Goal: Task Accomplishment & Management: Use online tool/utility

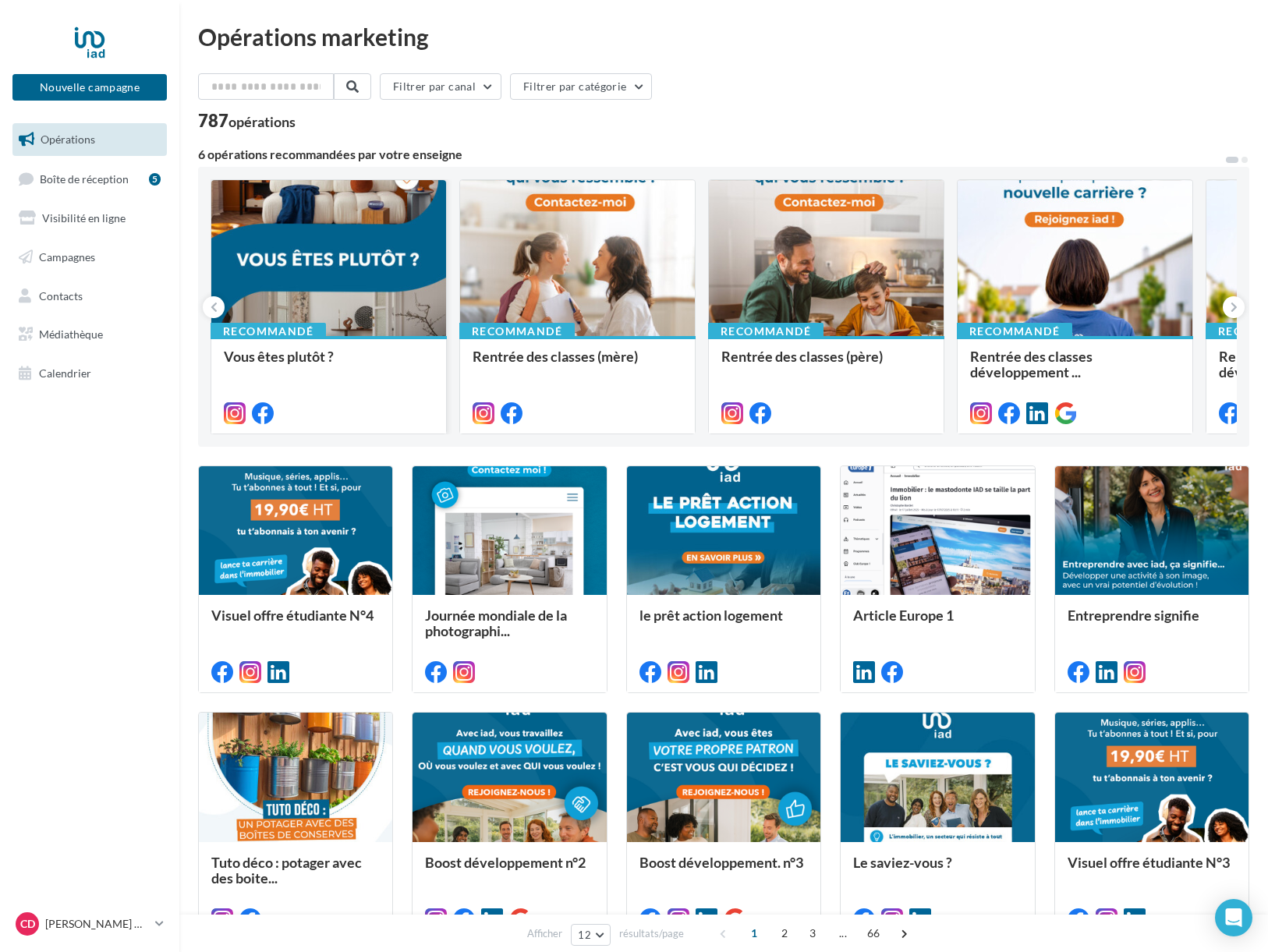
click at [292, 350] on span "Vous êtes plutôt ?" at bounding box center [279, 356] width 110 height 17
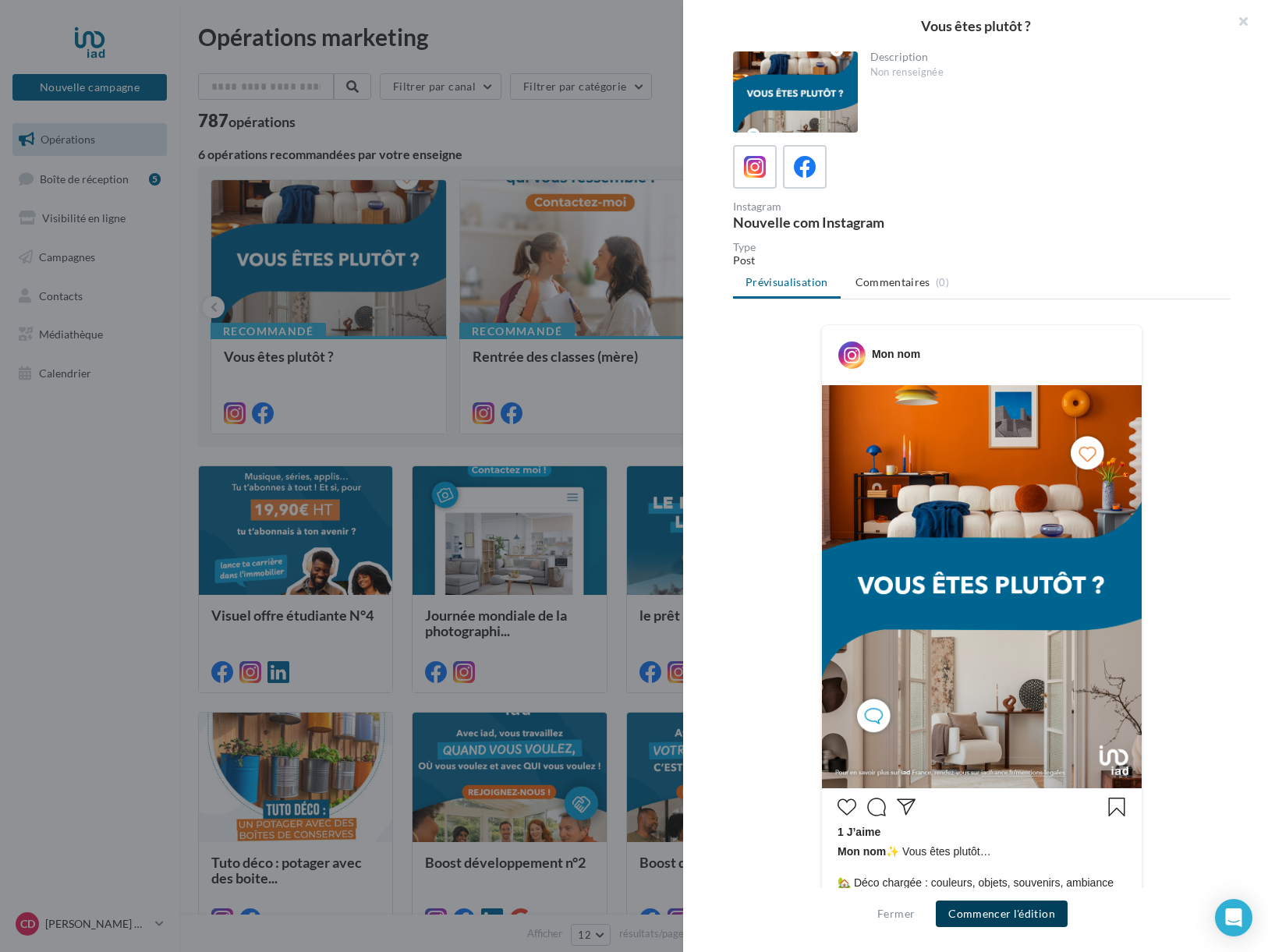
click at [1005, 912] on button "Commencer l'édition" at bounding box center [1002, 913] width 132 height 26
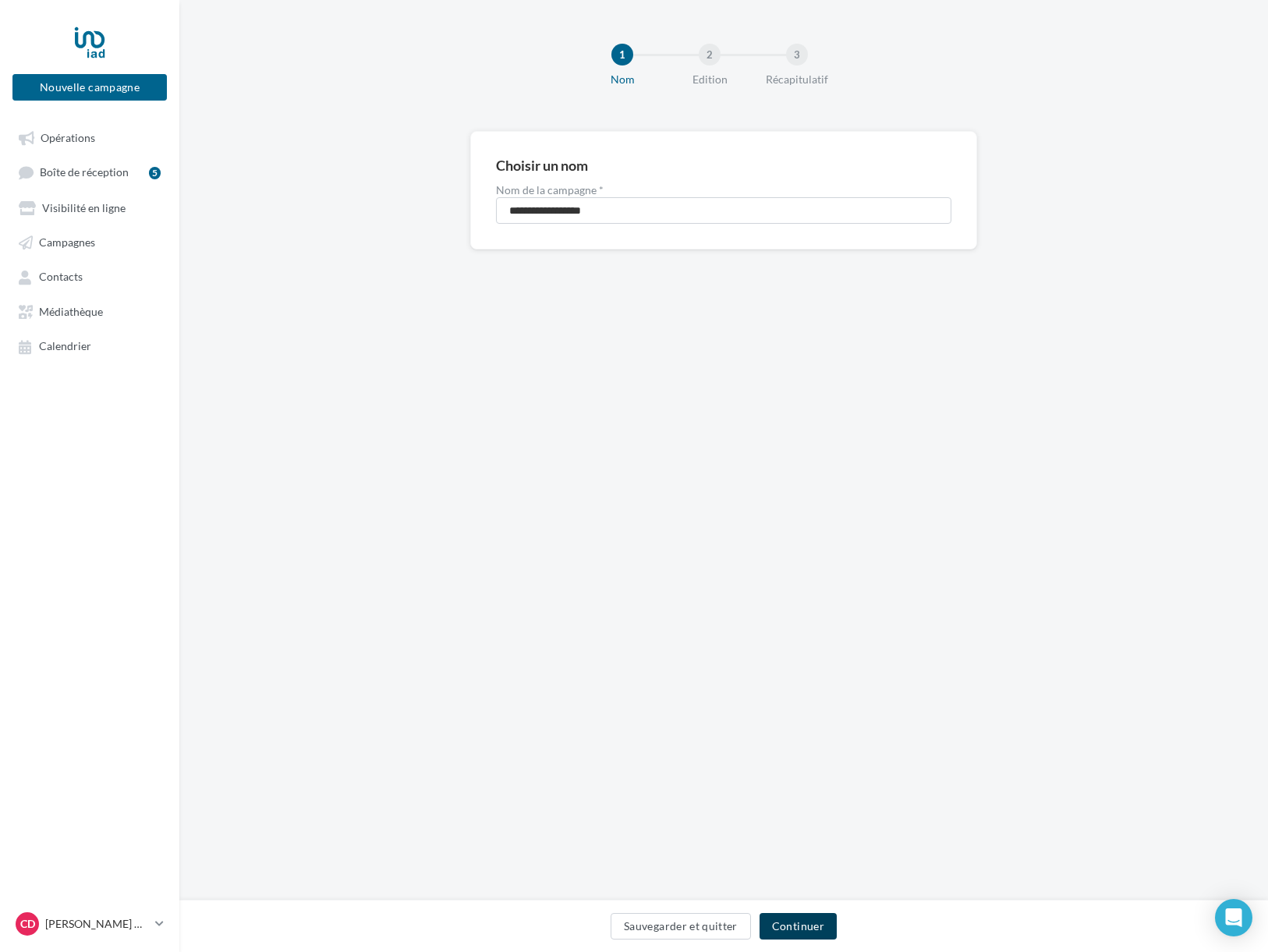
click at [806, 932] on button "Continuer" at bounding box center [798, 926] width 77 height 26
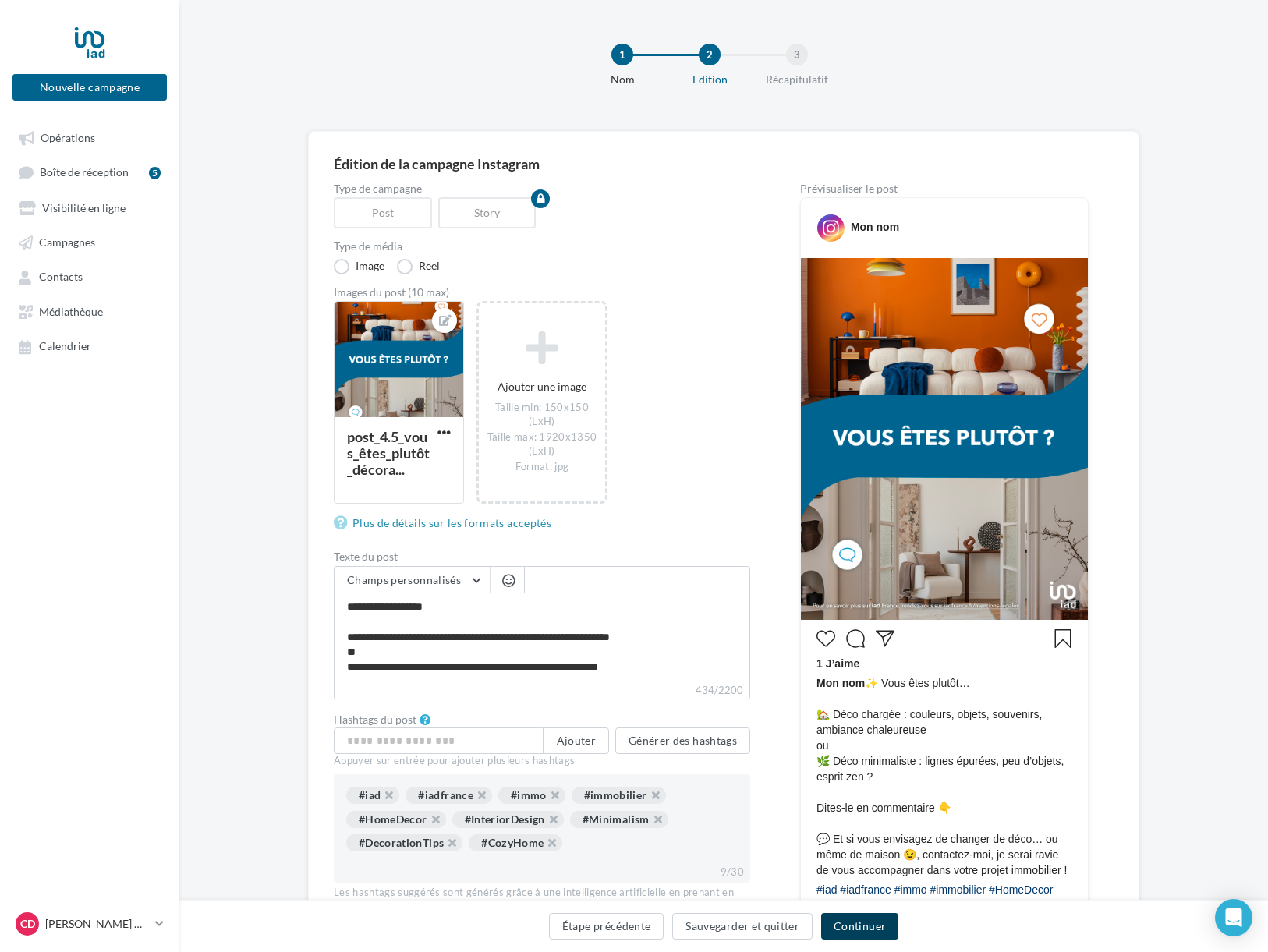
click at [848, 931] on button "Continuer" at bounding box center [859, 926] width 77 height 26
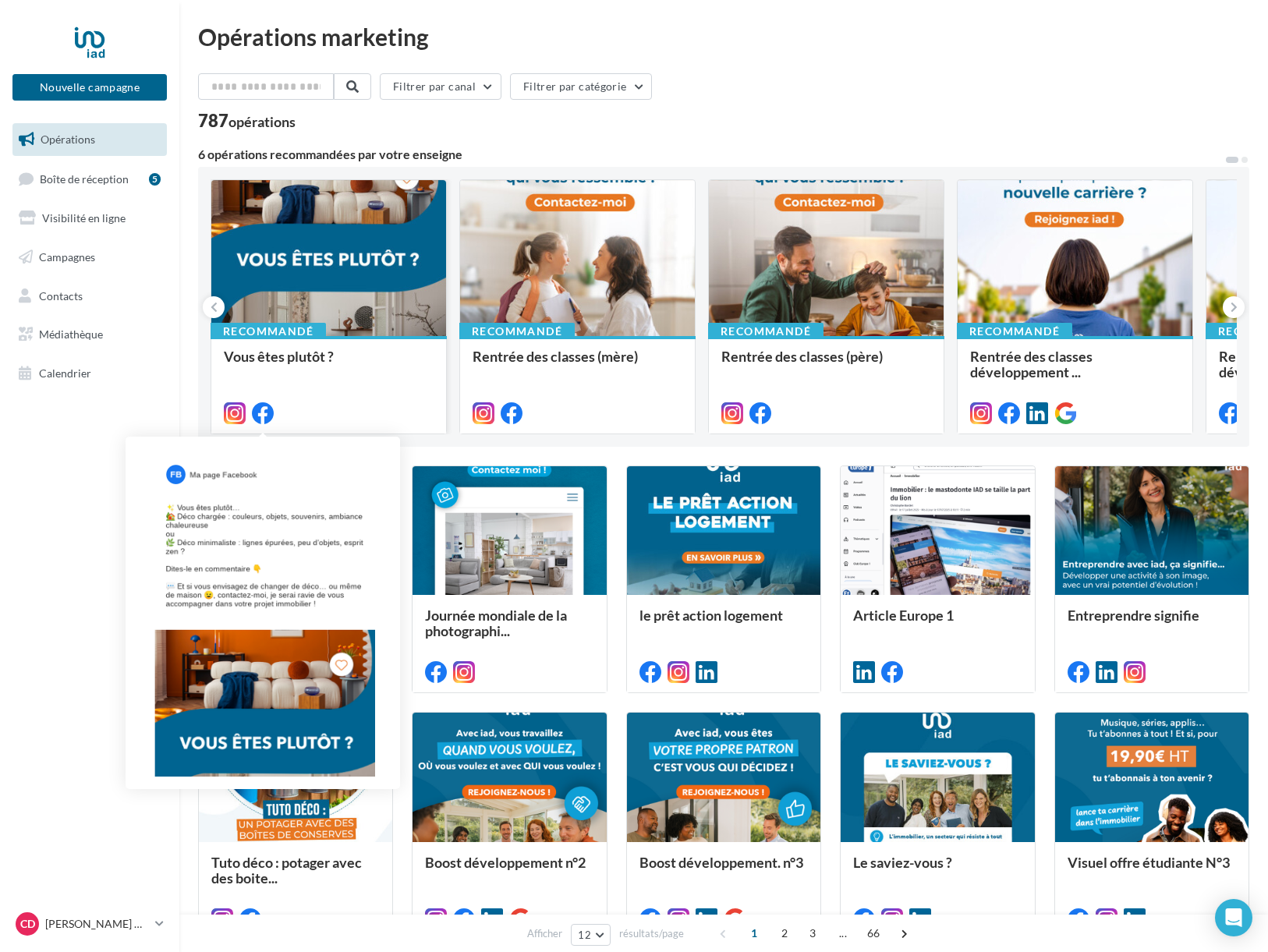
click at [263, 418] on icon at bounding box center [263, 414] width 22 height 22
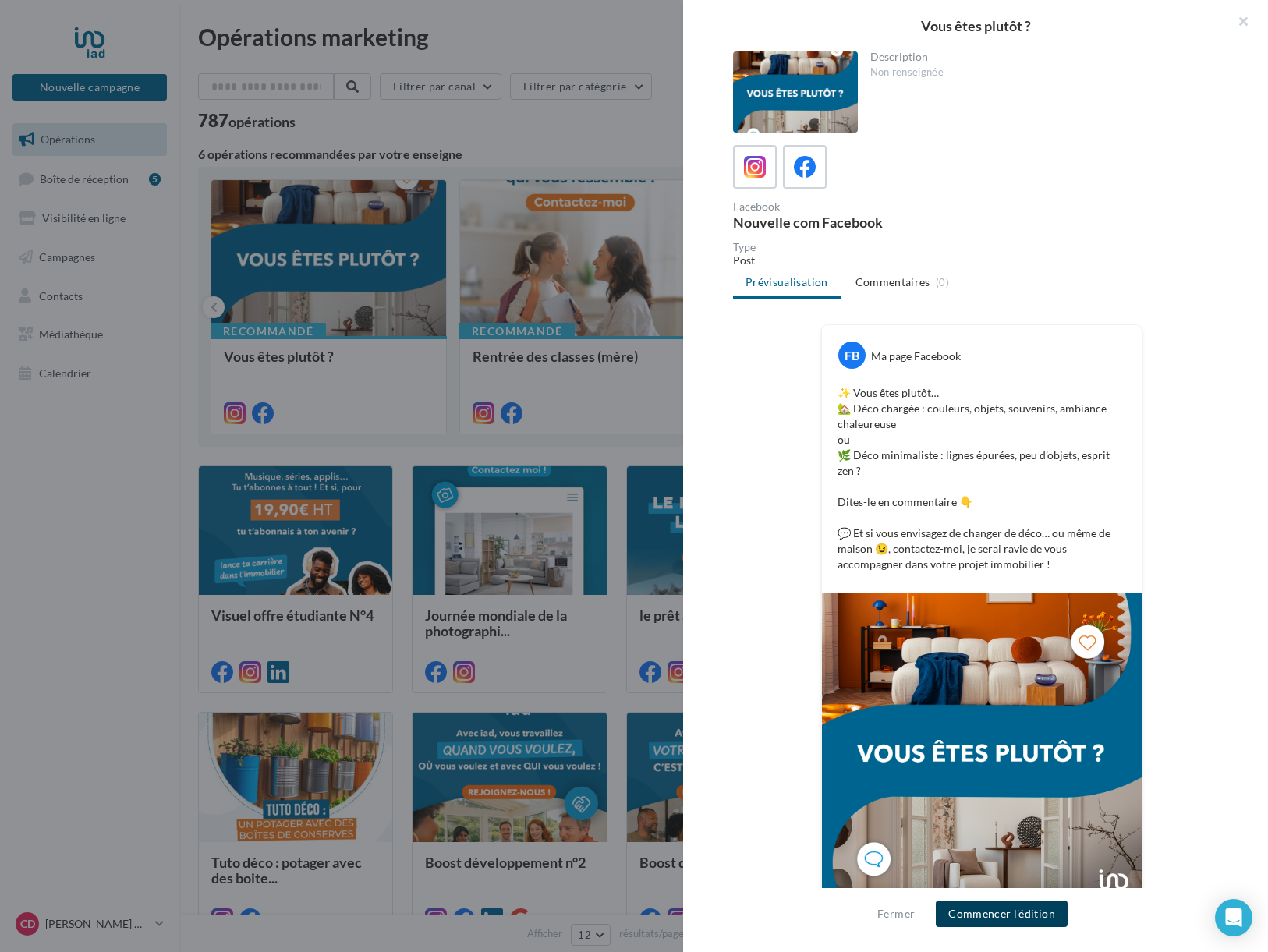
click at [1000, 908] on button "Commencer l'édition" at bounding box center [1002, 913] width 132 height 26
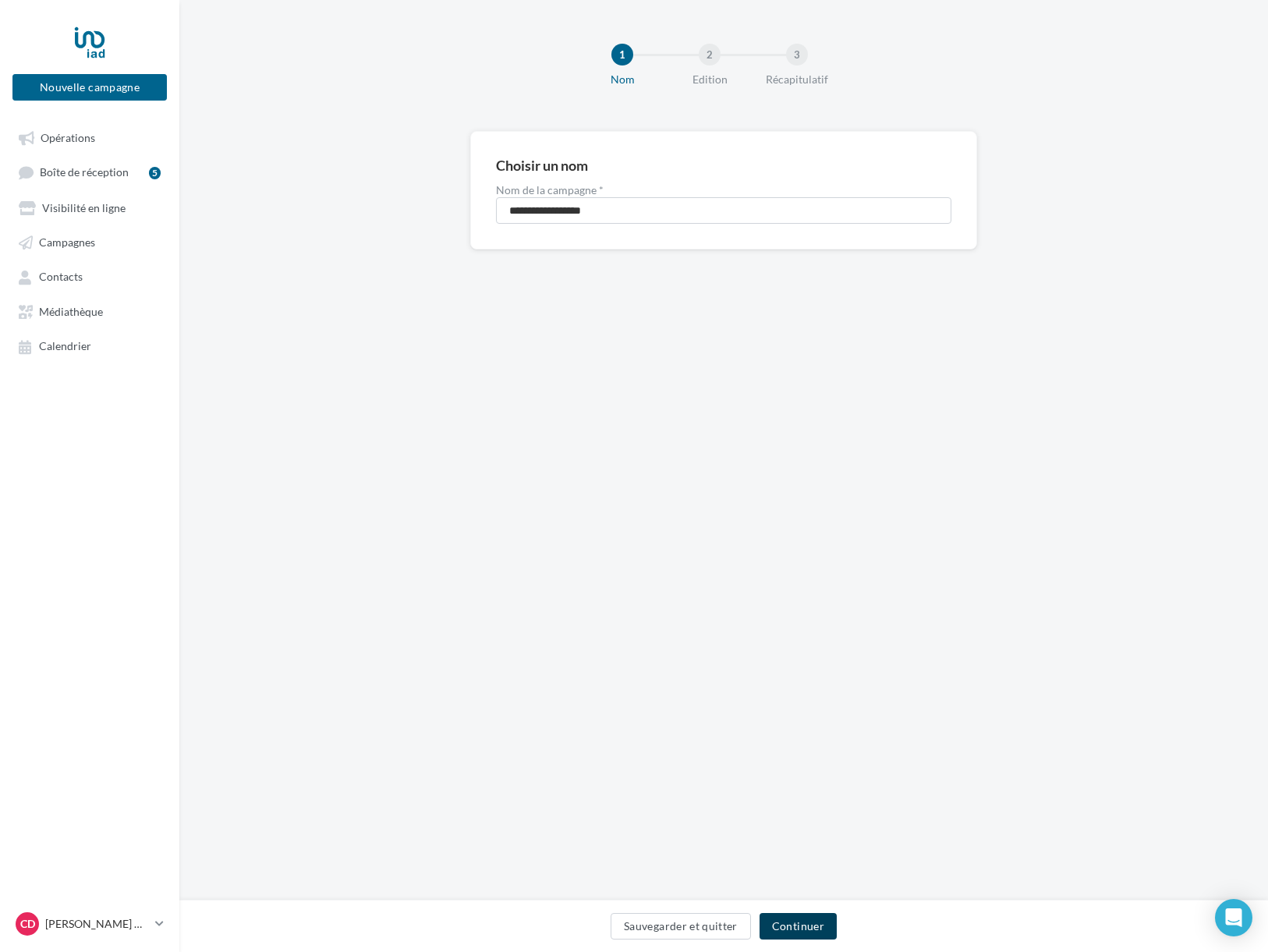
click at [814, 920] on button "Continuer" at bounding box center [798, 926] width 77 height 26
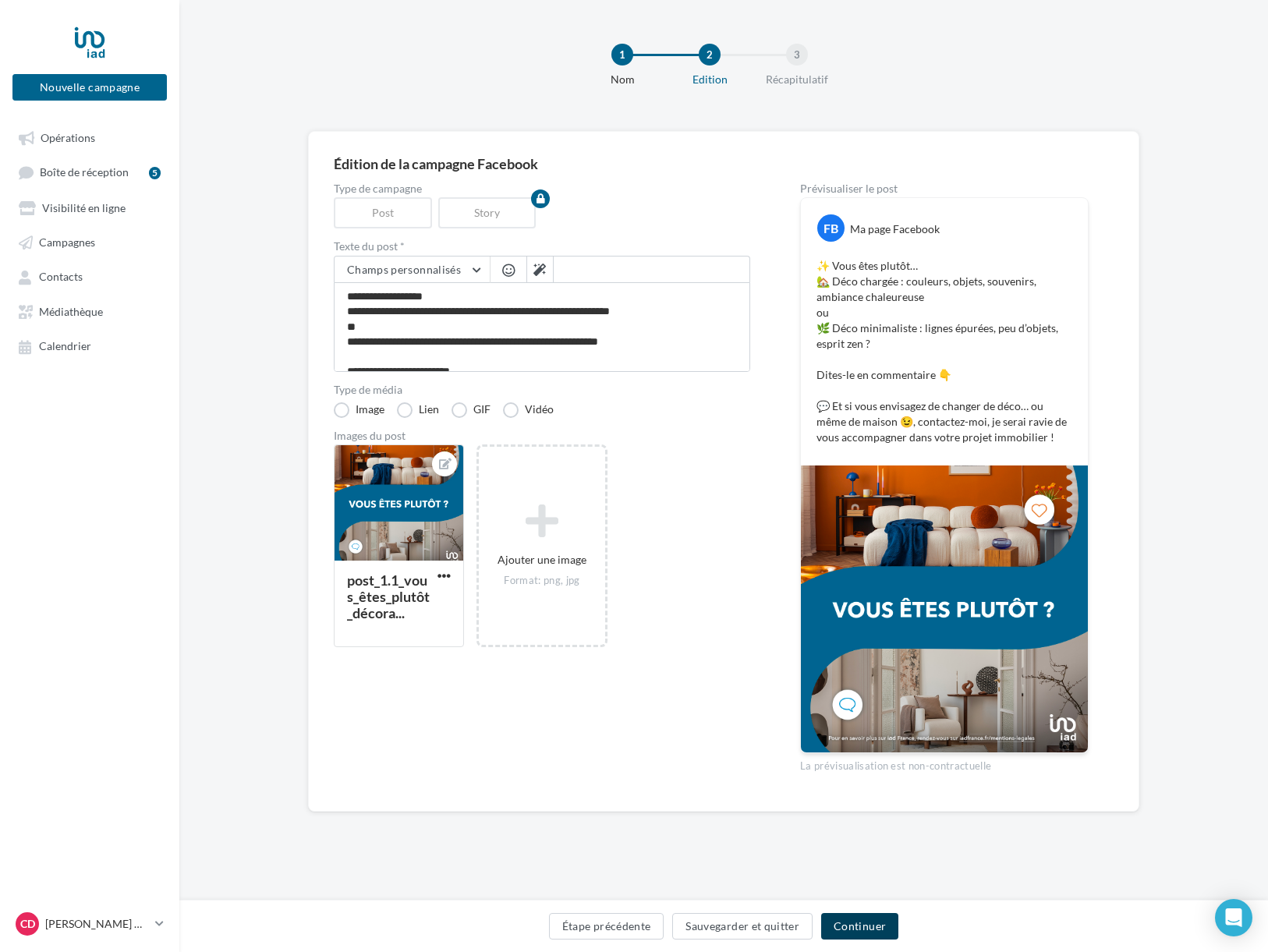
click at [853, 933] on button "Continuer" at bounding box center [859, 926] width 77 height 26
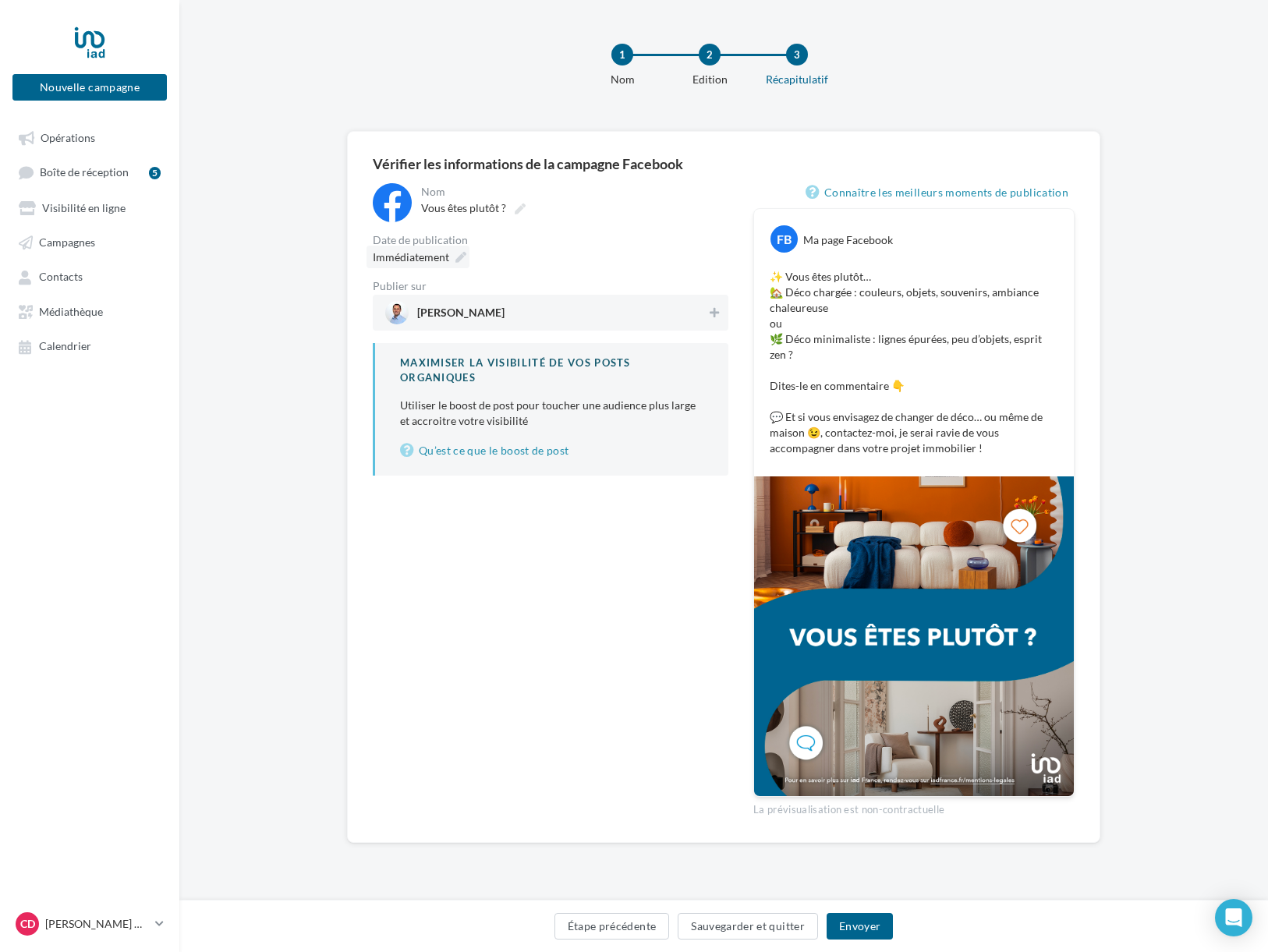
click at [436, 263] on span "Immédiatement" at bounding box center [411, 257] width 77 height 14
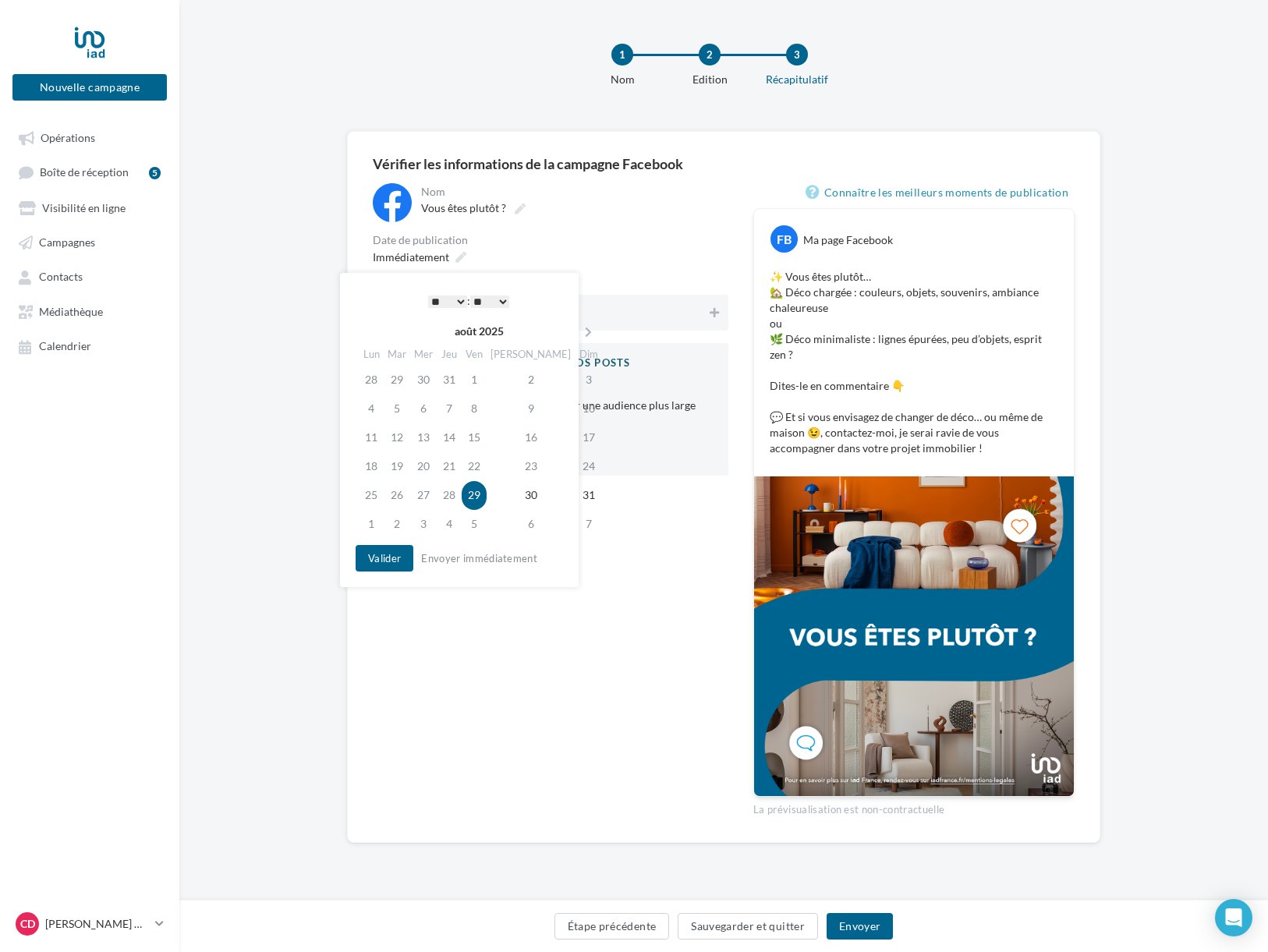
click at [456, 303] on select "* * * * * * * * * * ** ** ** ** ** ** ** ** ** ** ** ** ** **" at bounding box center [447, 301] width 39 height 13
click at [374, 562] on button "Valider" at bounding box center [384, 558] width 57 height 26
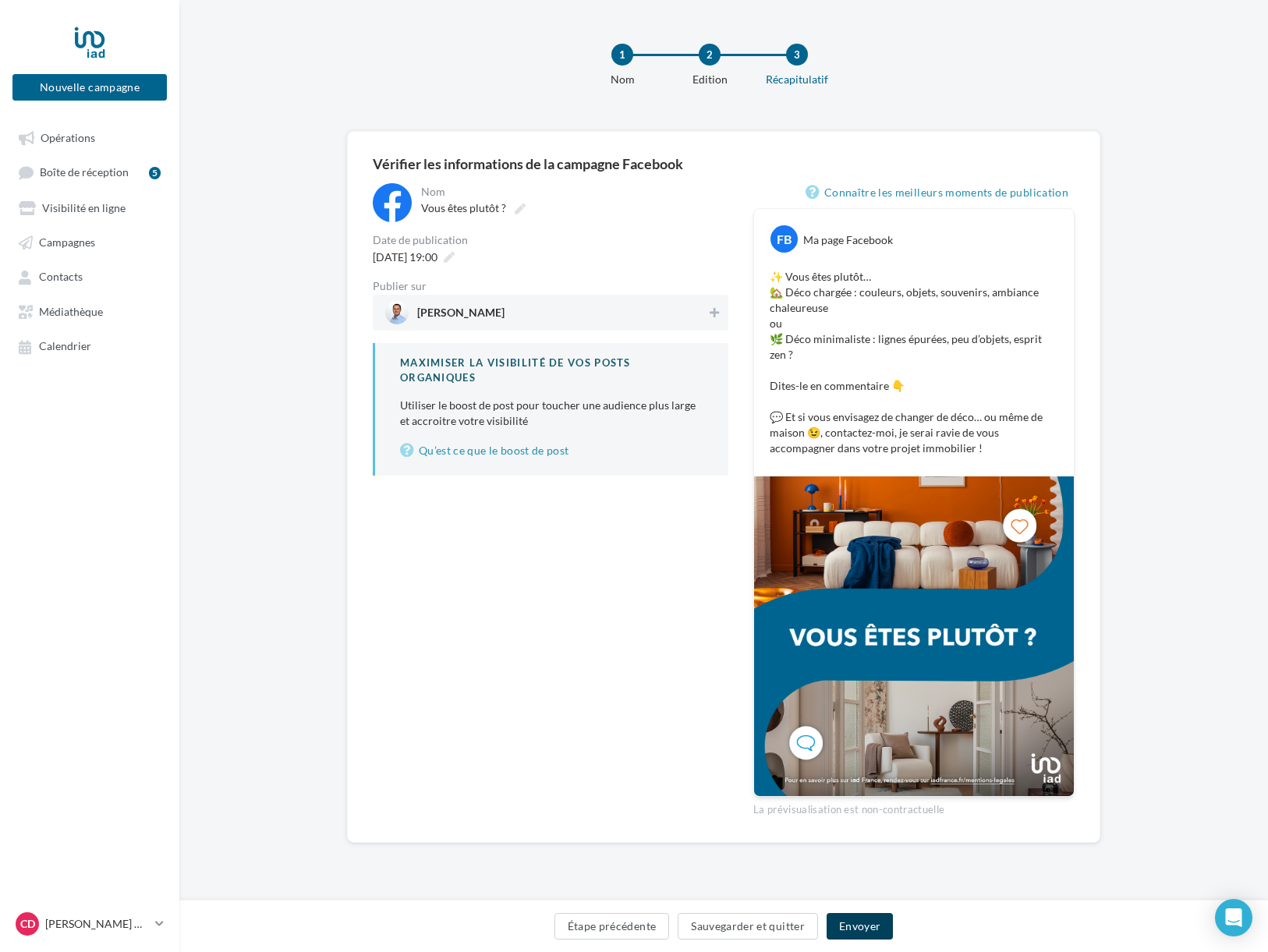
click at [871, 935] on button "Envoyer" at bounding box center [859, 926] width 67 height 26
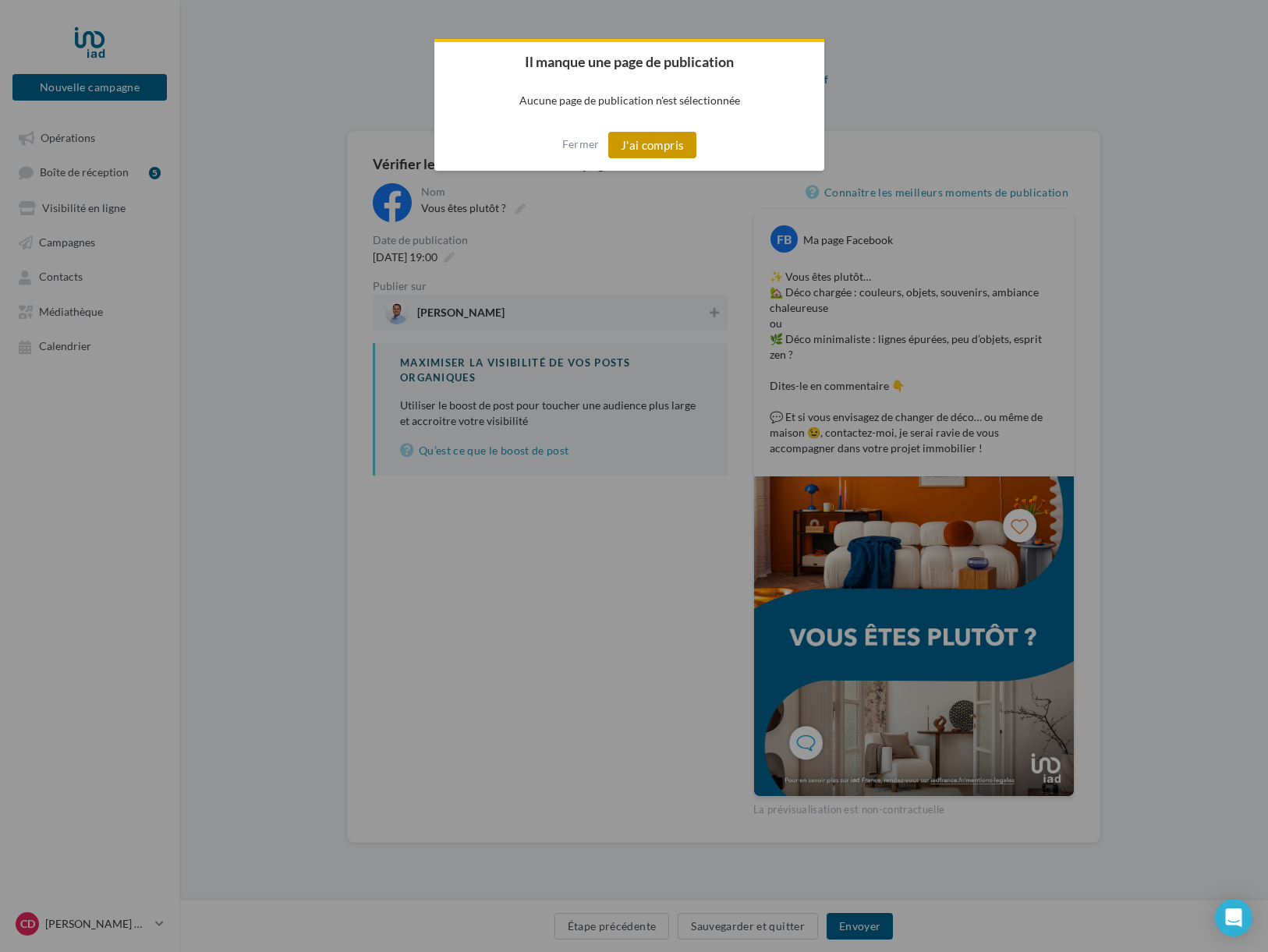
click at [663, 143] on button "J'ai compris" at bounding box center [653, 144] width 89 height 26
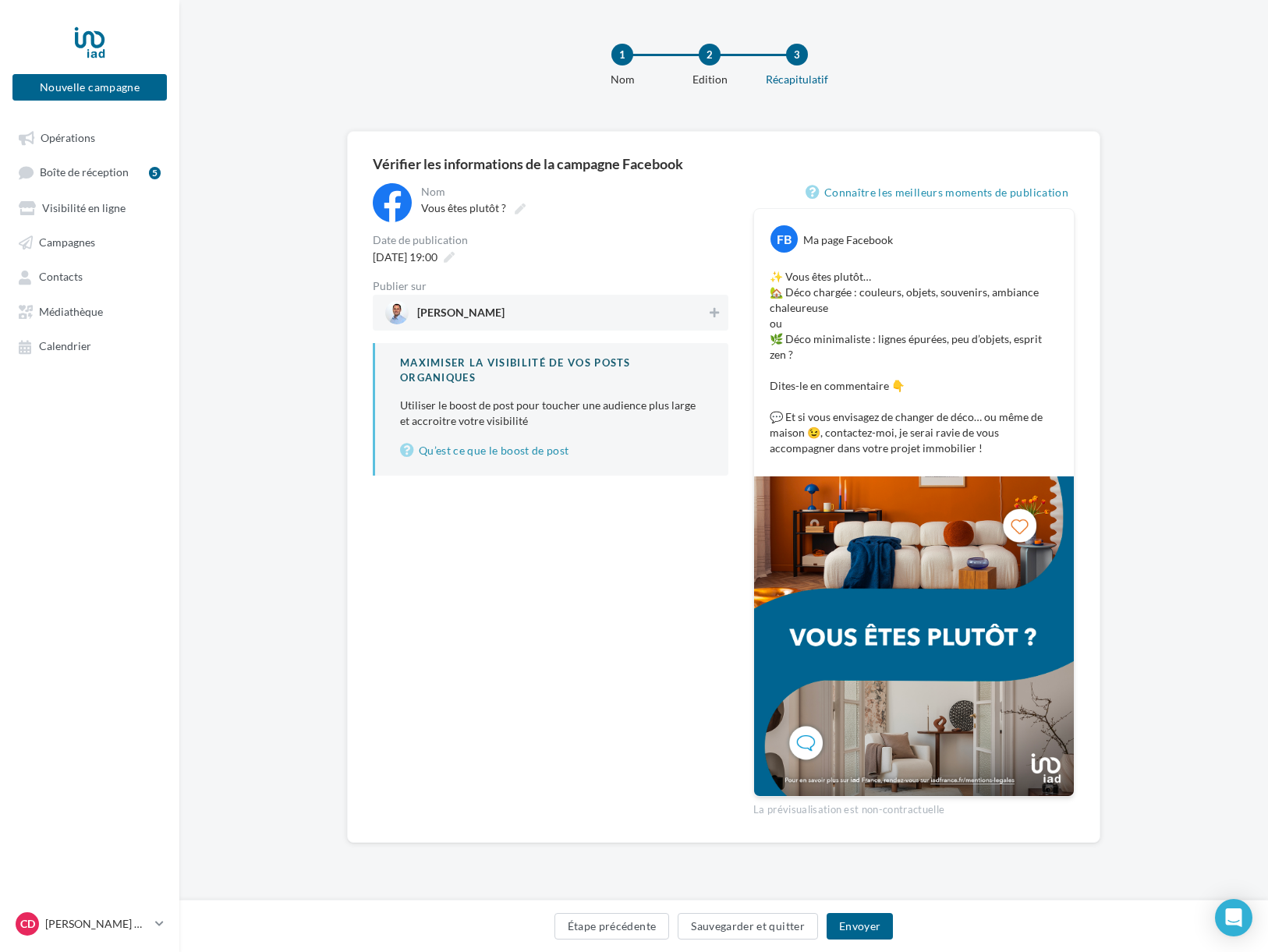
click at [437, 322] on span "Christophe Devant" at bounding box center [460, 316] width 87 height 17
click at [853, 924] on button "Envoyer" at bounding box center [859, 926] width 67 height 26
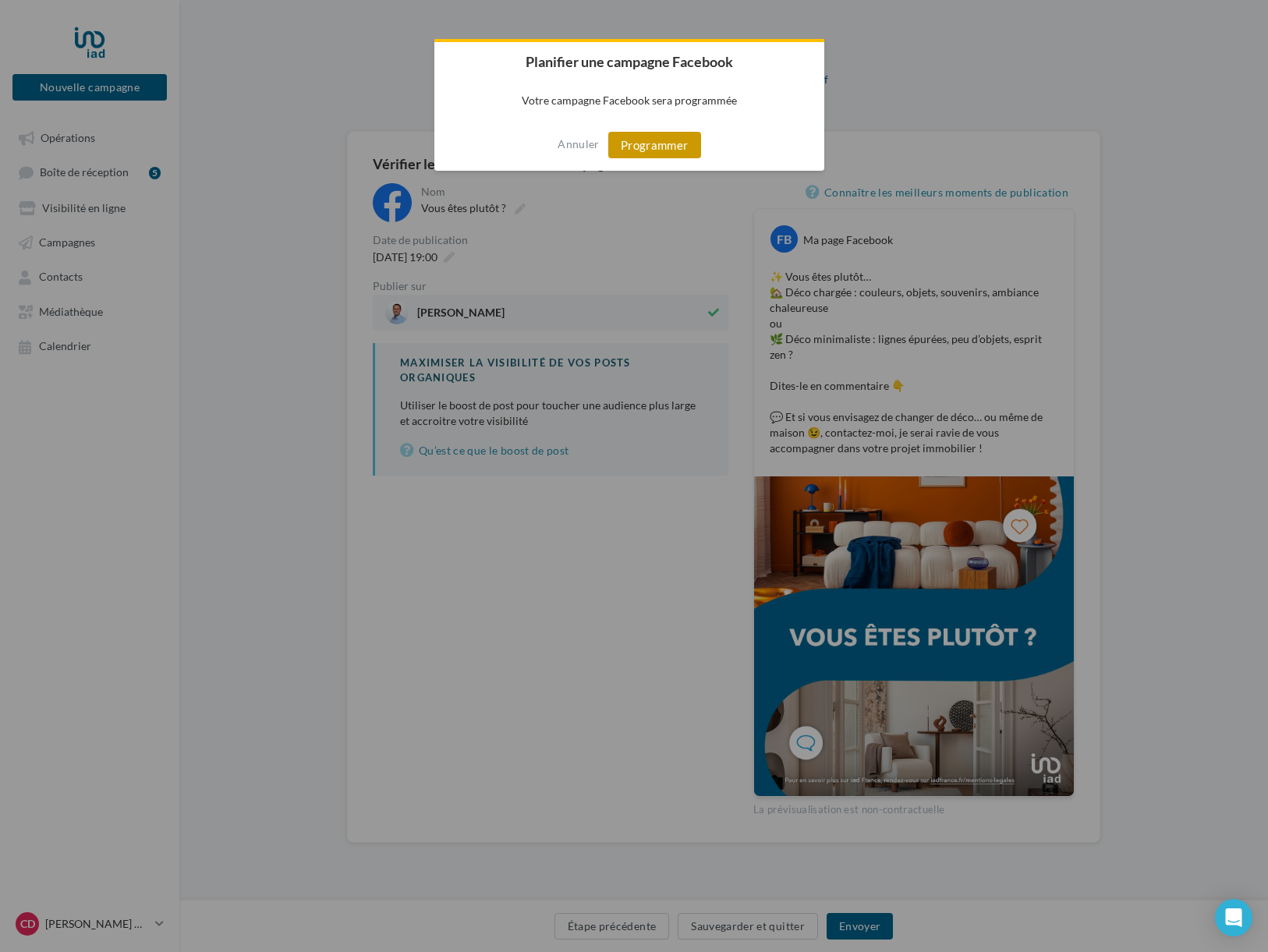
click at [667, 142] on button "Programmer" at bounding box center [655, 144] width 93 height 26
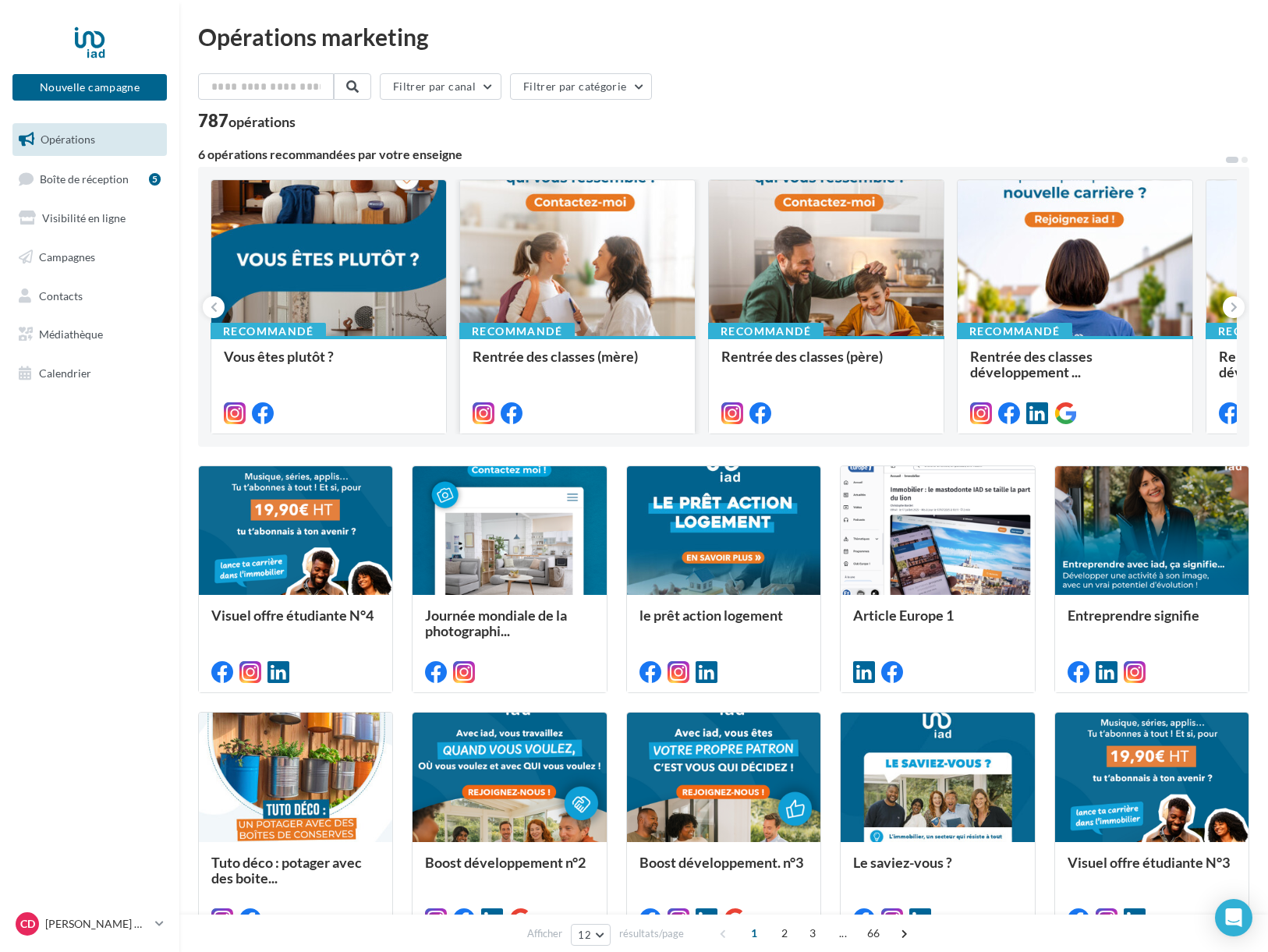
click at [599, 341] on div "Recommandé Rentrée des classes (mère)" at bounding box center [577, 384] width 235 height 96
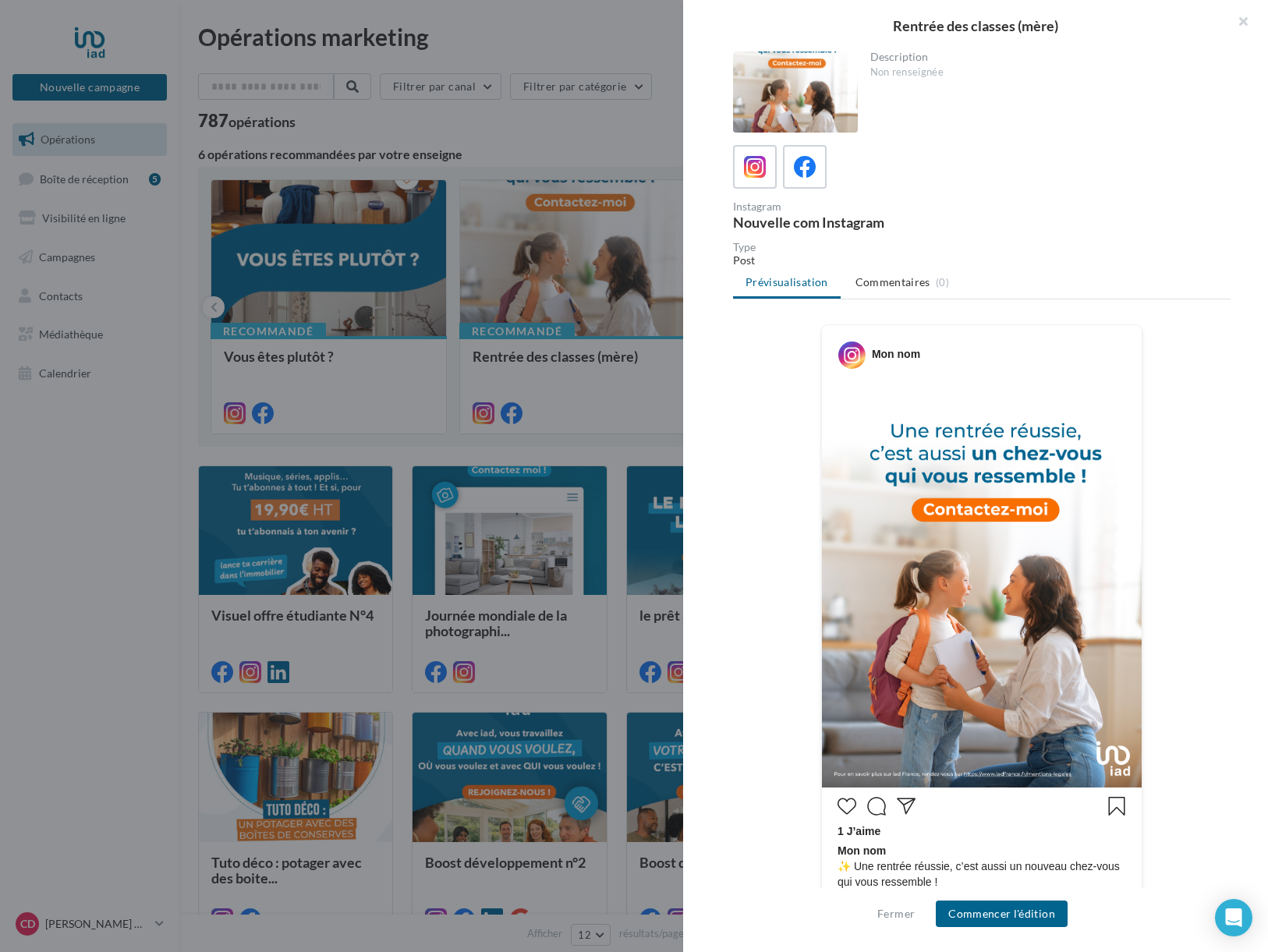
click at [593, 148] on div at bounding box center [634, 476] width 1268 height 952
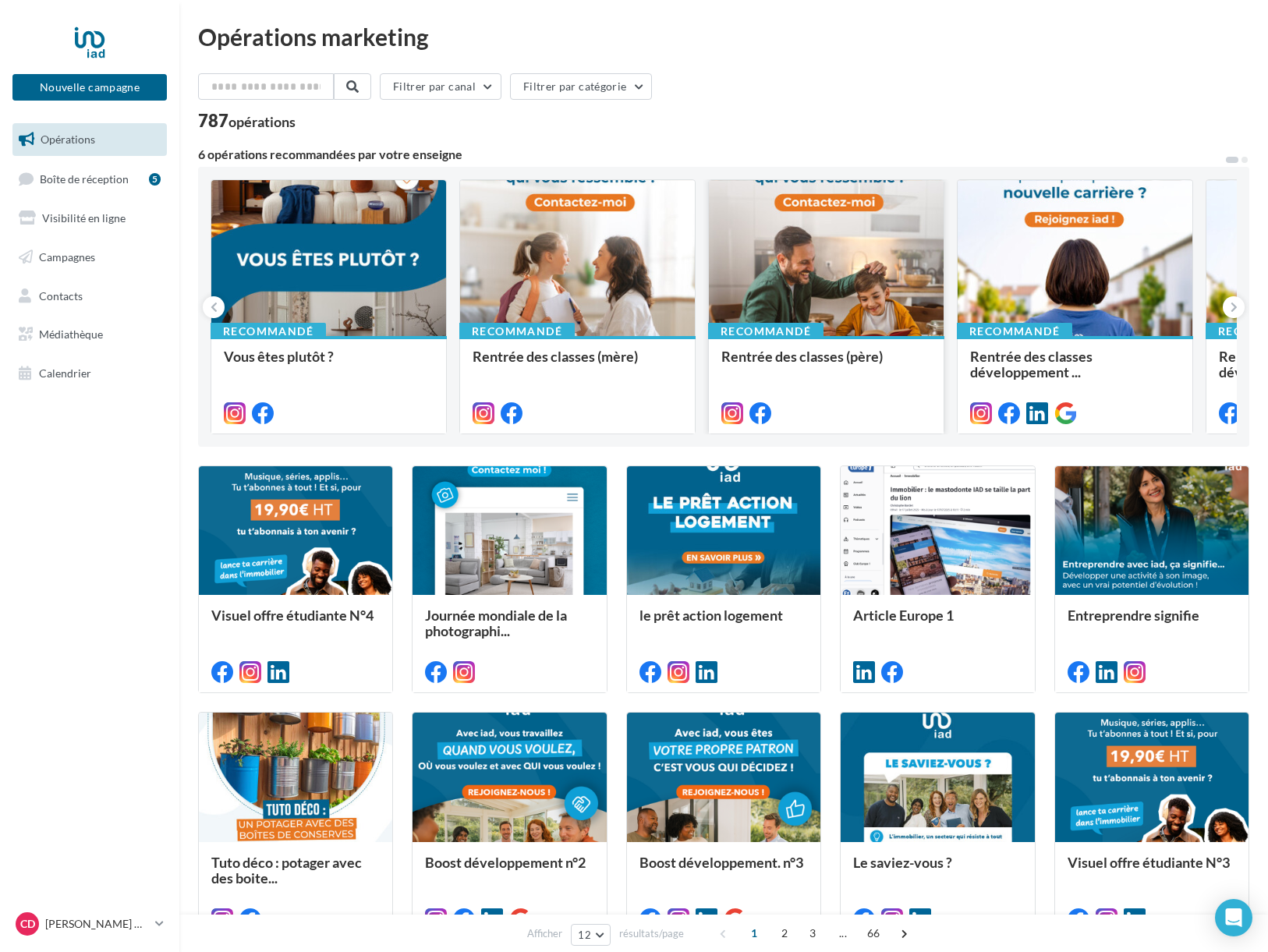
click at [783, 242] on div at bounding box center [826, 258] width 235 height 158
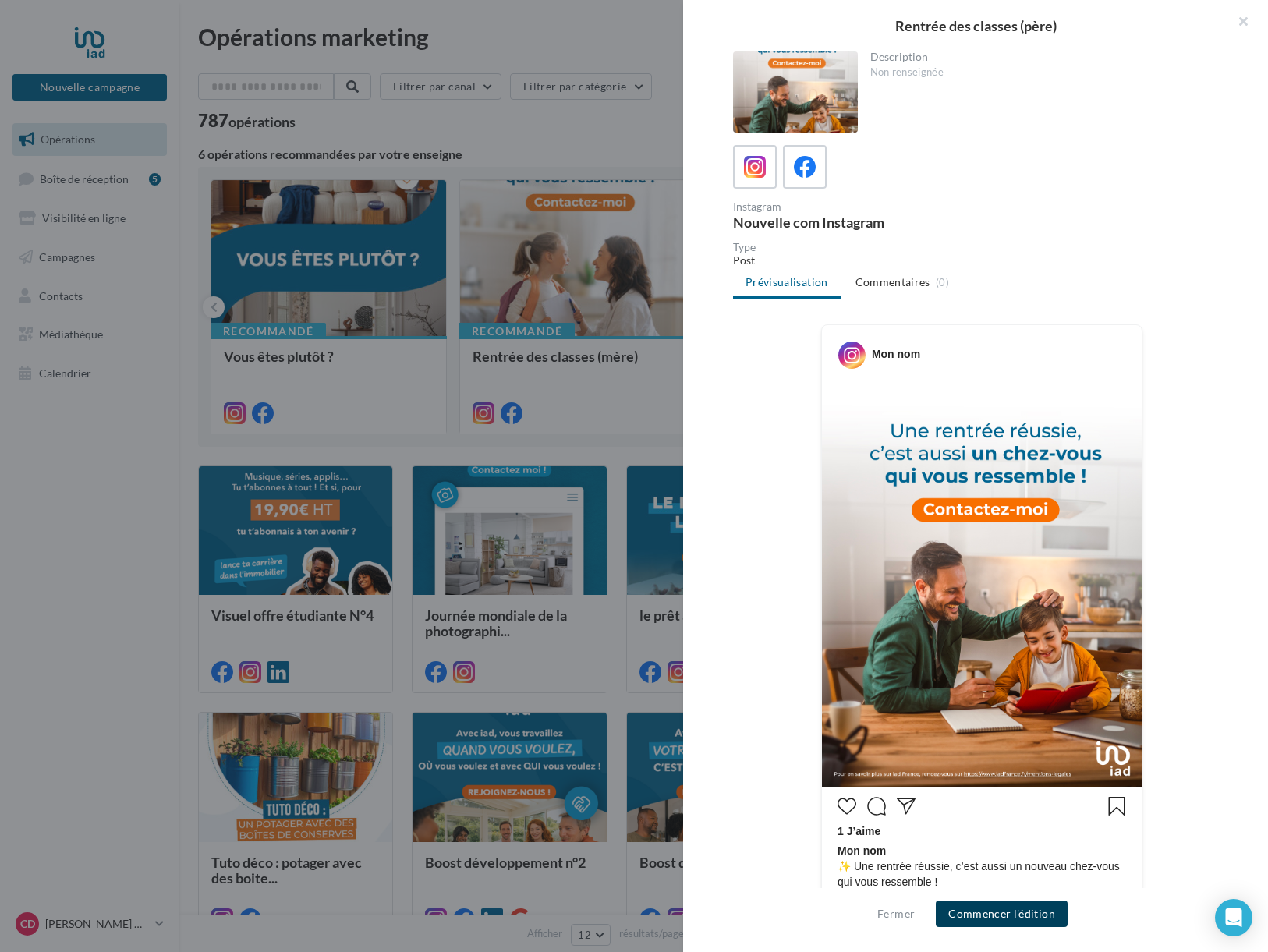
click at [1001, 926] on button "Commencer l'édition" at bounding box center [1002, 913] width 132 height 26
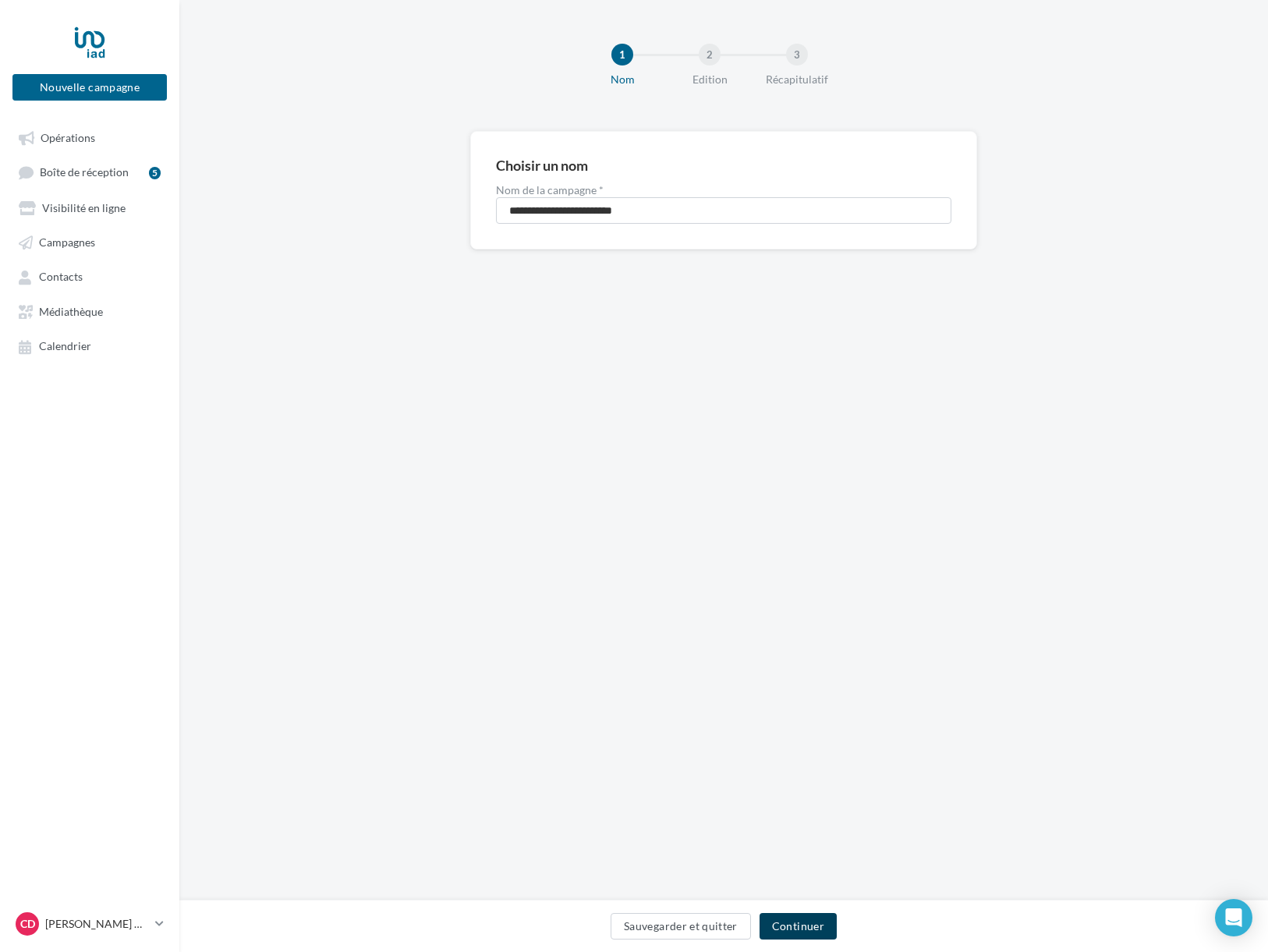
click at [809, 927] on button "Continuer" at bounding box center [798, 926] width 77 height 26
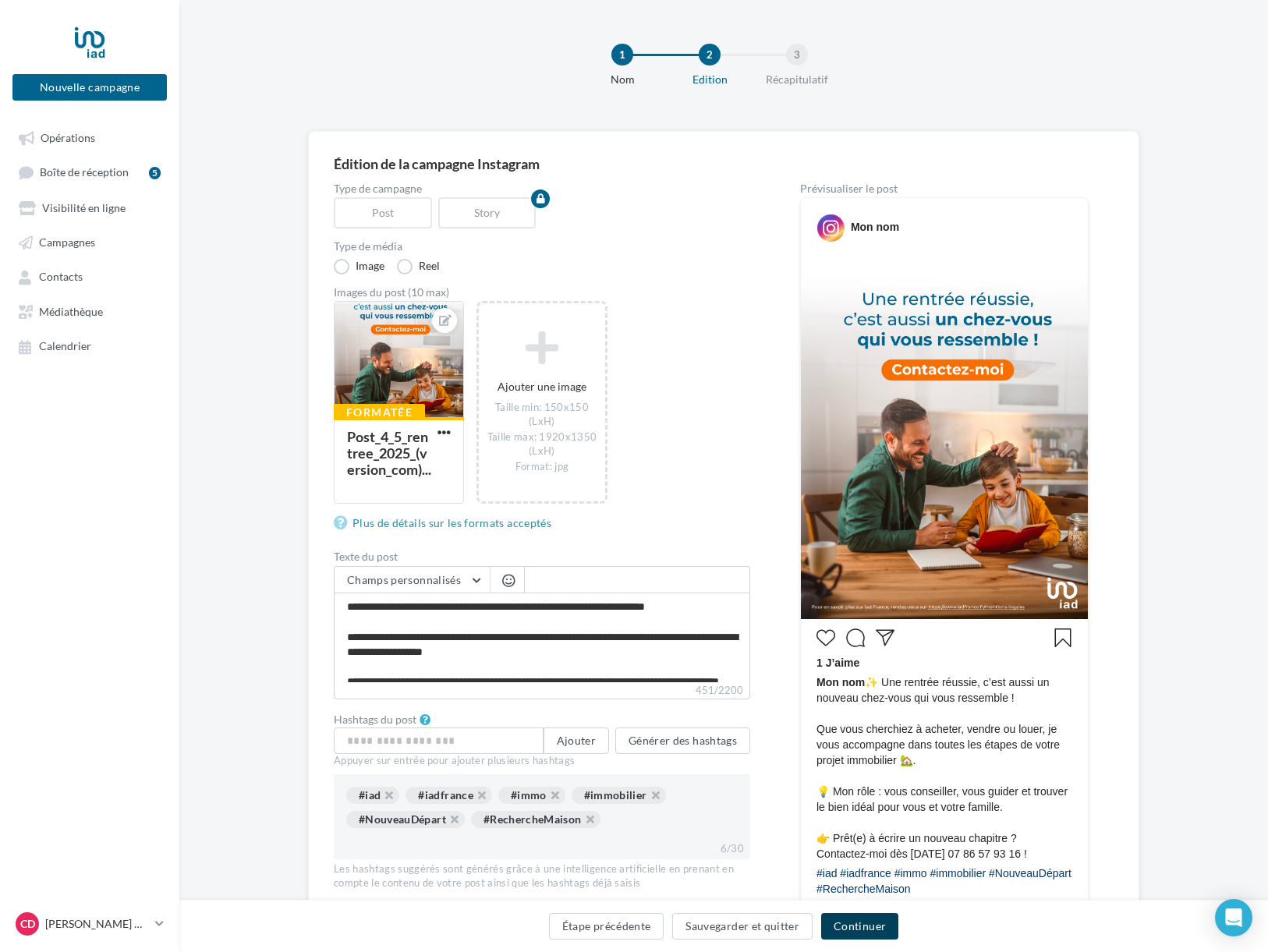
click at [868, 929] on button "Continuer" at bounding box center [859, 926] width 77 height 26
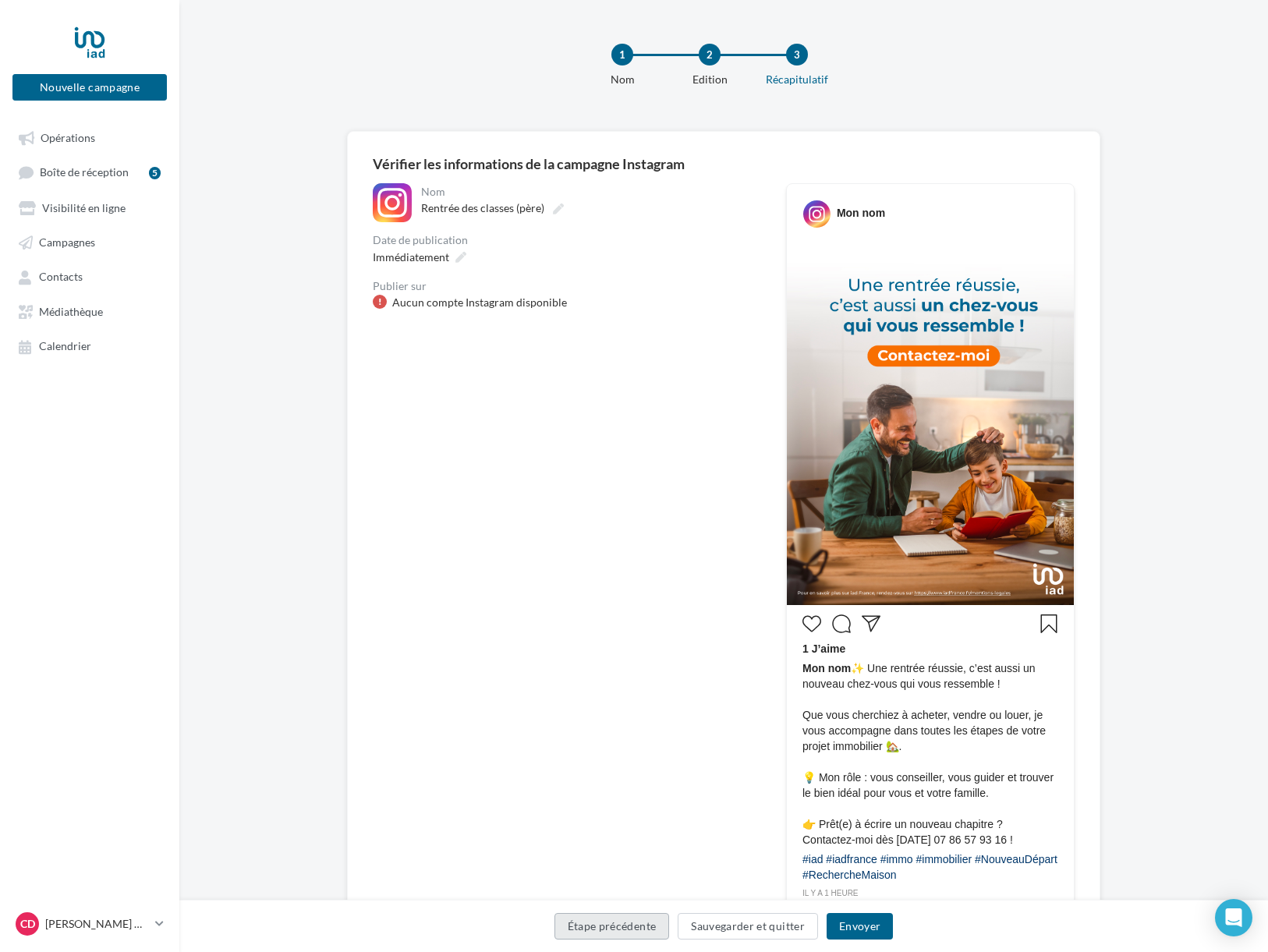
click at [591, 927] on button "Étape précédente" at bounding box center [612, 926] width 116 height 26
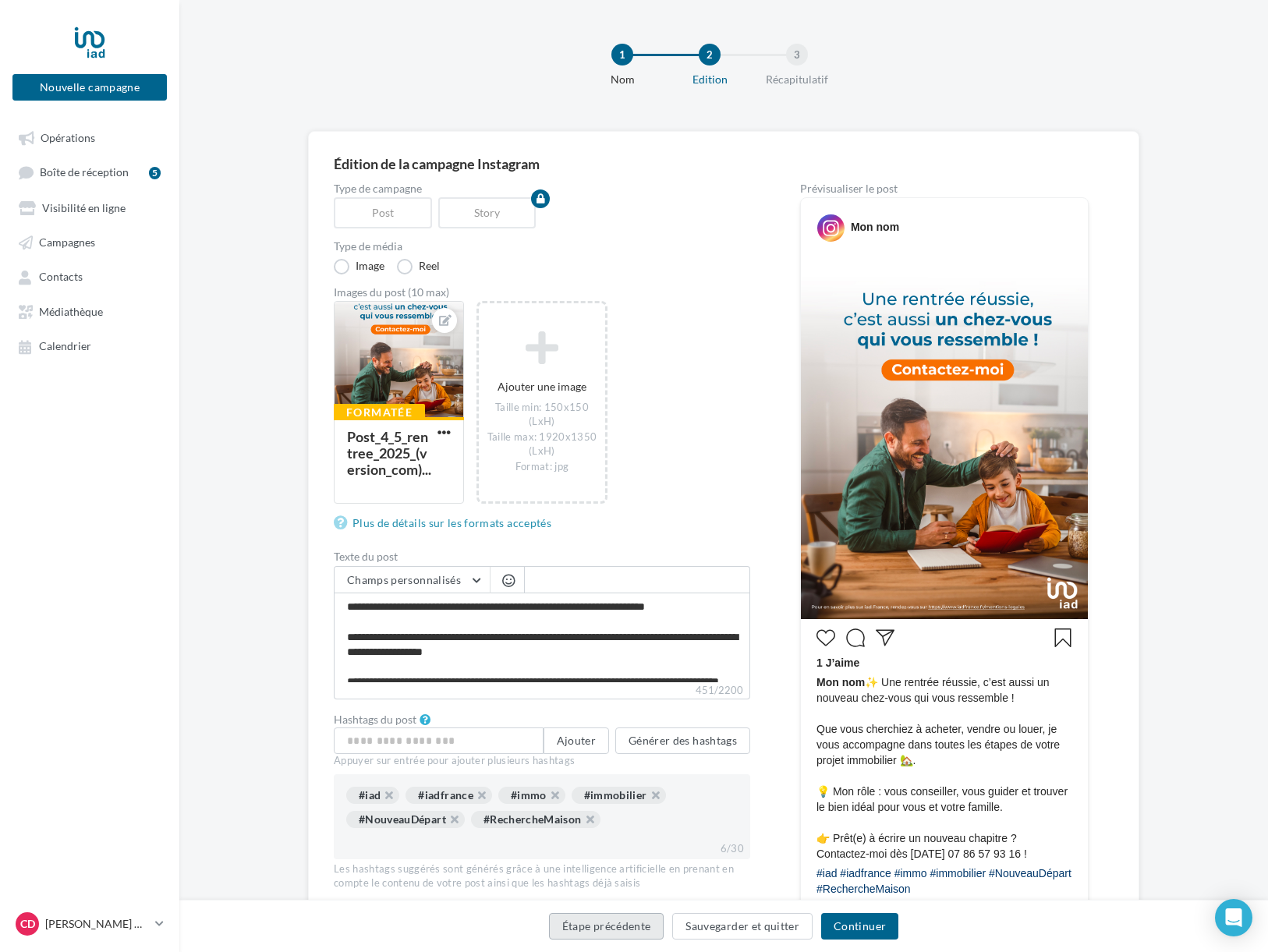
click at [591, 927] on button "Étape précédente" at bounding box center [606, 926] width 116 height 26
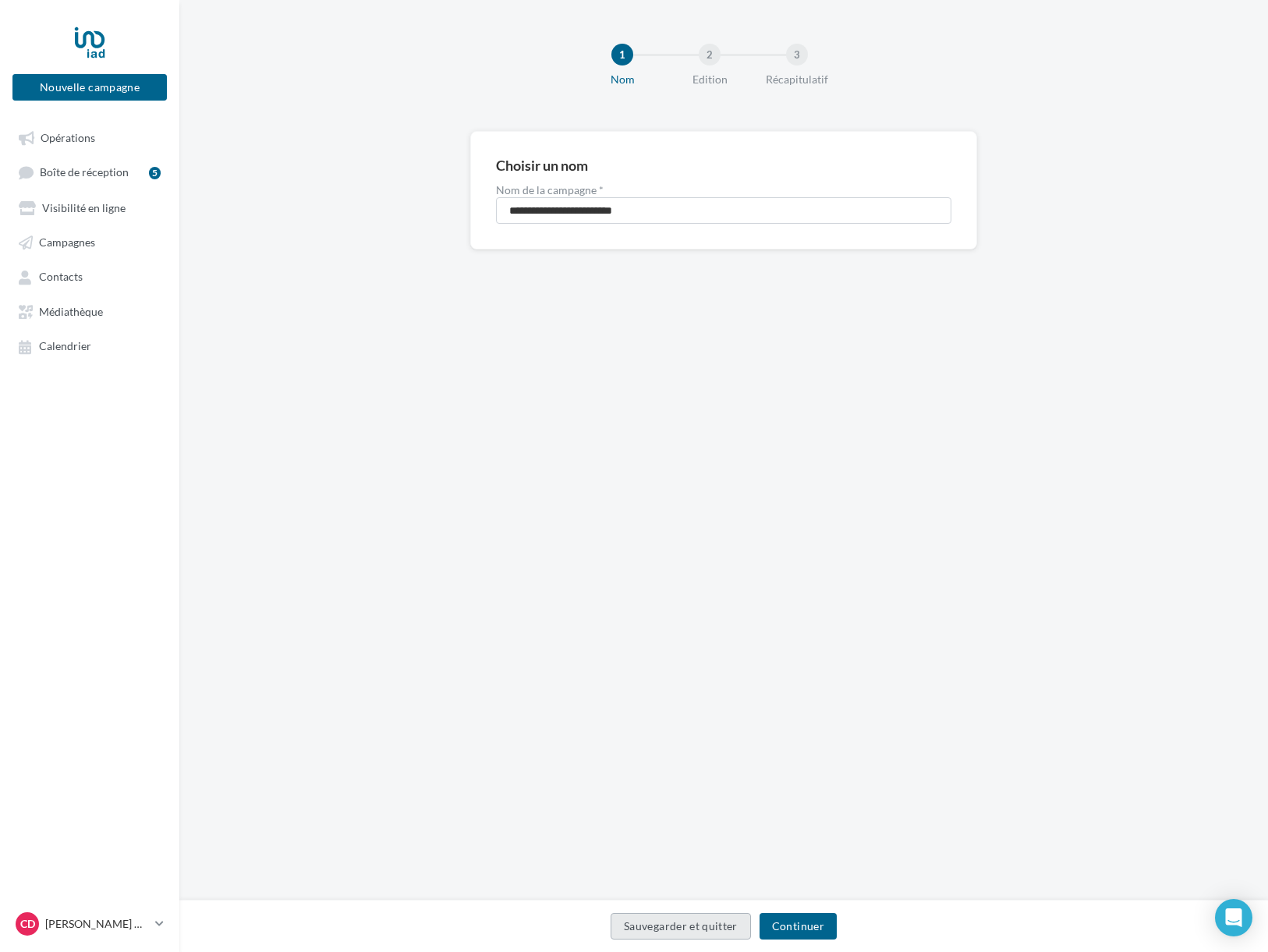
click at [652, 922] on button "Sauvegarder et quitter" at bounding box center [680, 926] width 140 height 26
